Goal: Navigation & Orientation: Understand site structure

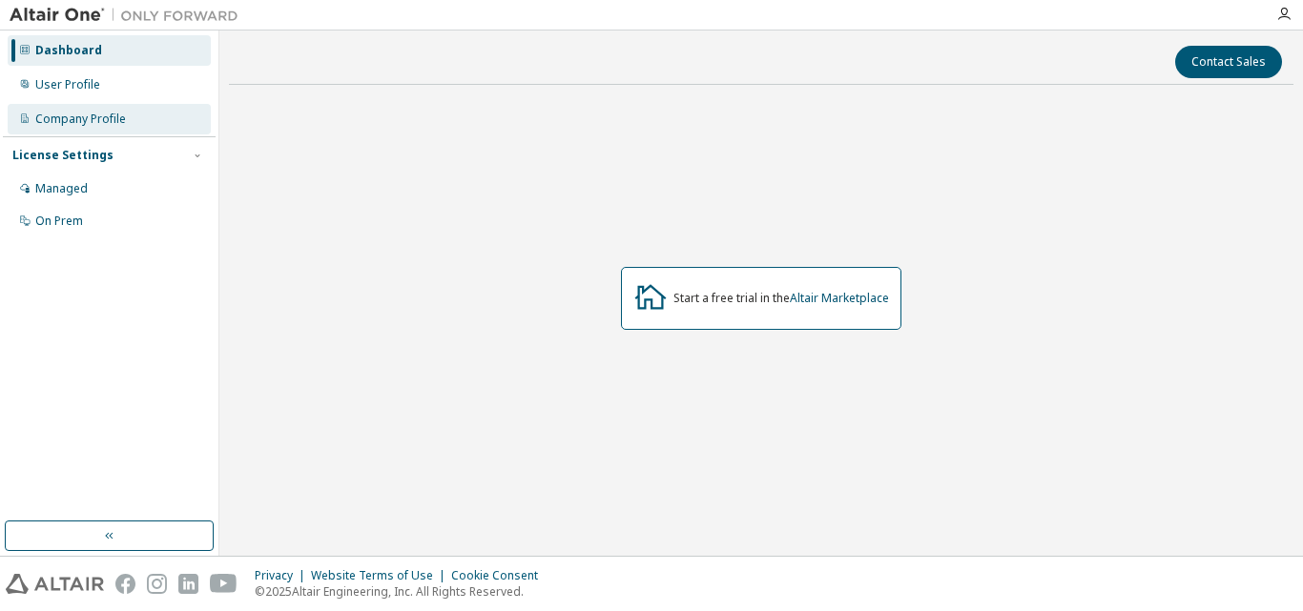
click at [72, 129] on div "Company Profile" at bounding box center [109, 119] width 203 height 31
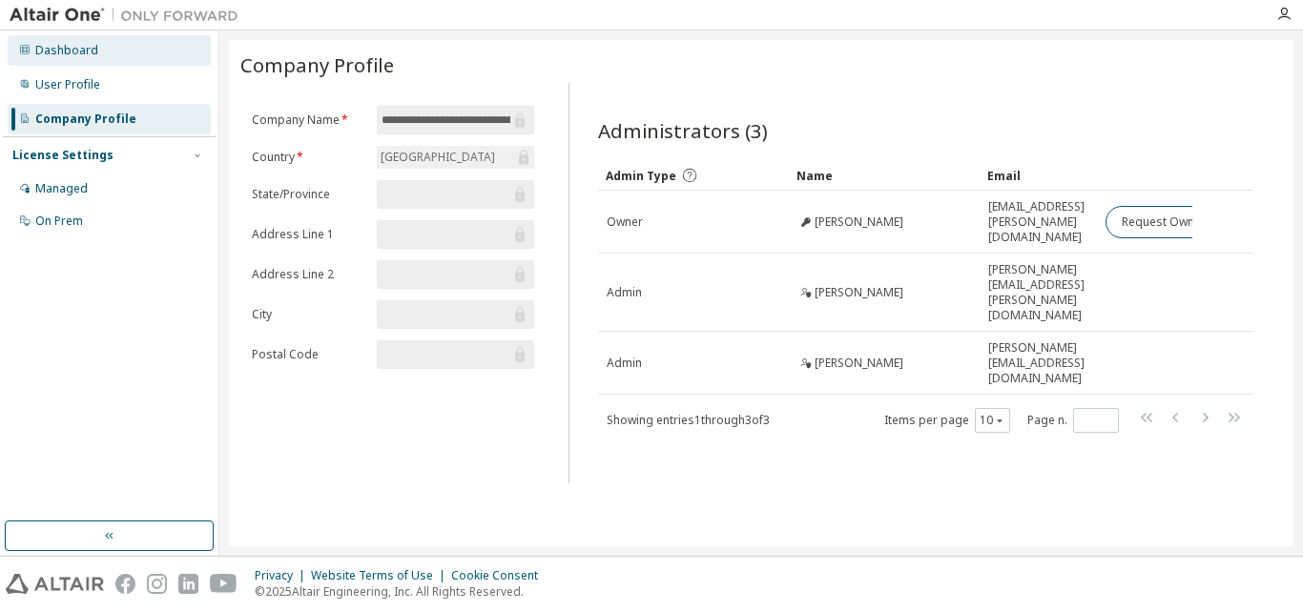
click at [70, 47] on div "Dashboard" at bounding box center [66, 50] width 63 height 15
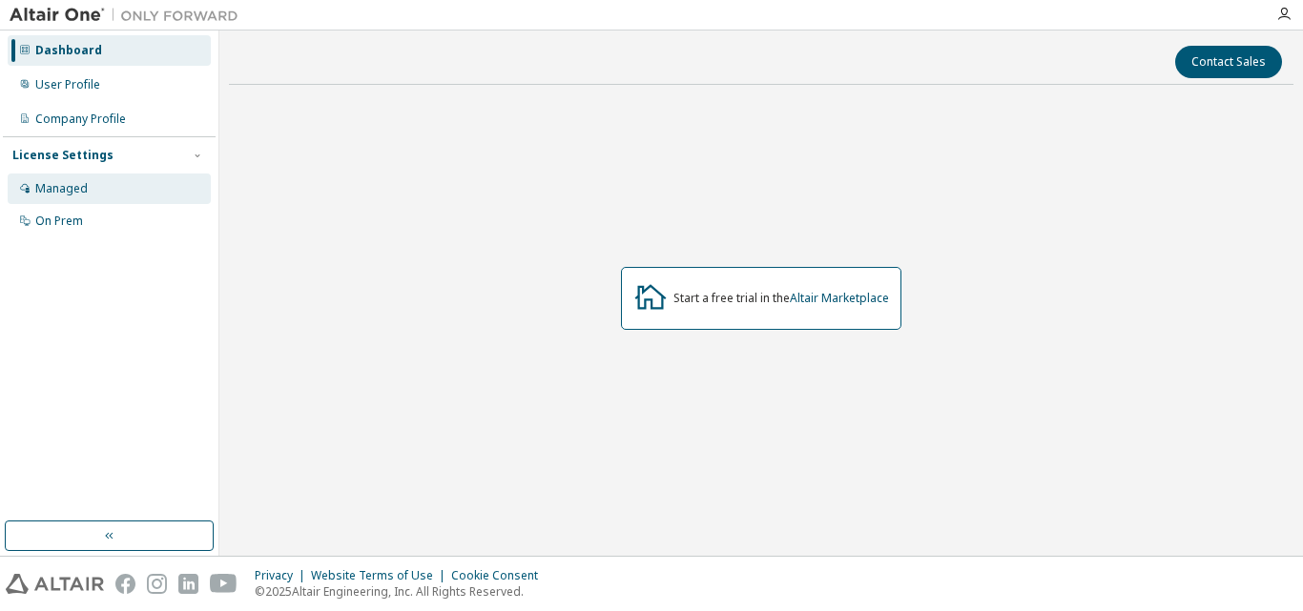
click at [57, 184] on div "Managed" at bounding box center [61, 188] width 52 height 15
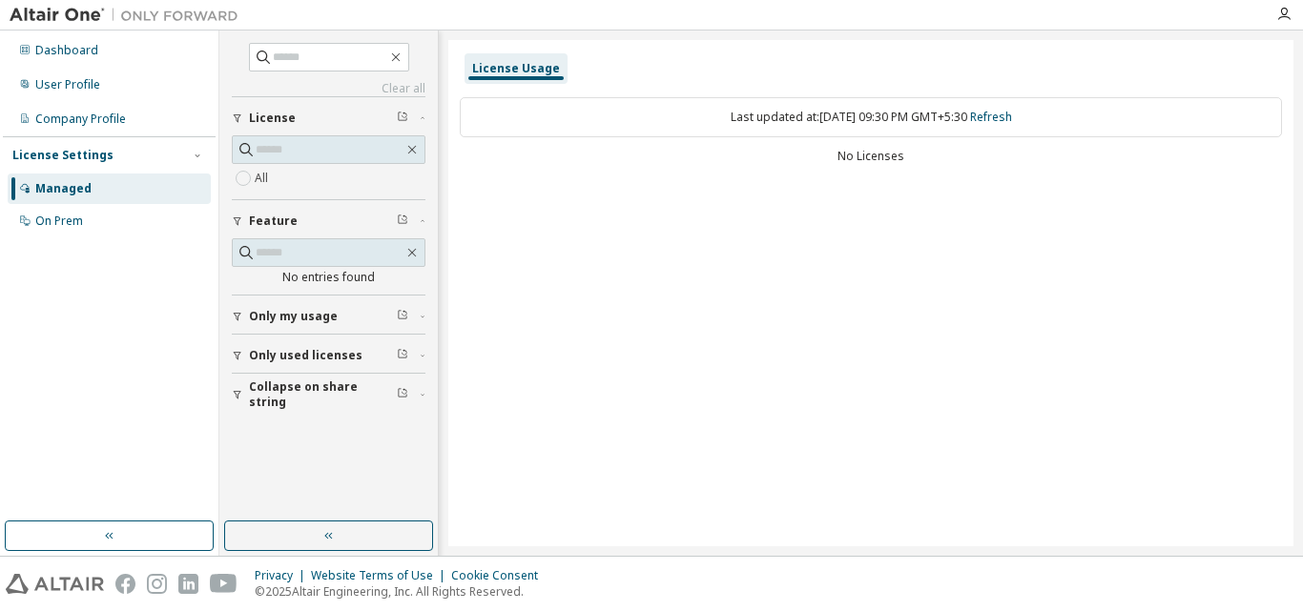
click at [278, 323] on span "Only my usage" at bounding box center [293, 316] width 89 height 15
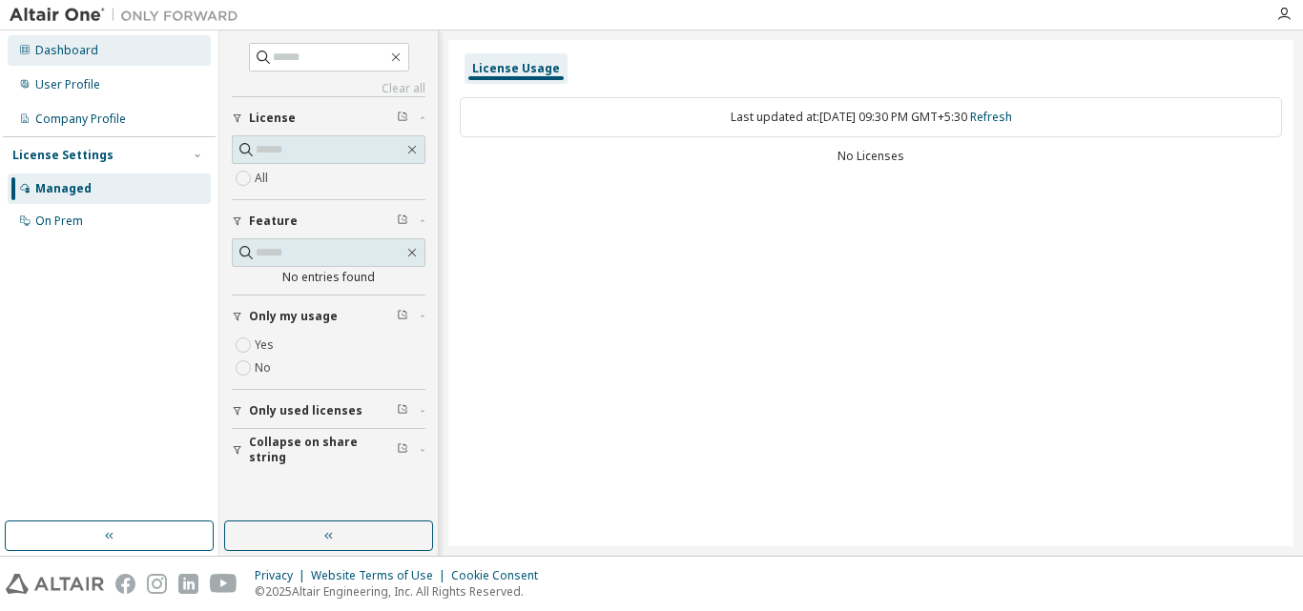
click at [50, 48] on div "Dashboard" at bounding box center [66, 50] width 63 height 15
